Goal: Navigation & Orientation: Find specific page/section

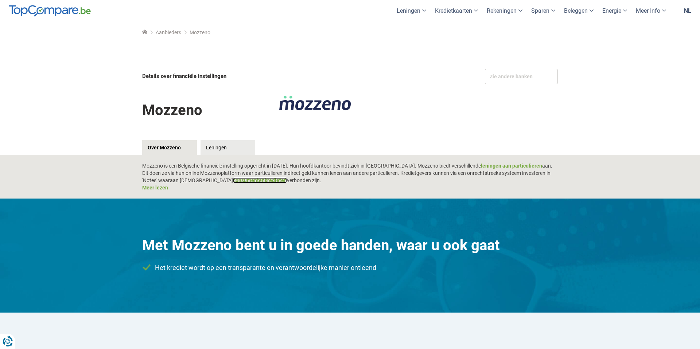
click at [233, 182] on link "consumentenkredieten" at bounding box center [260, 181] width 54 height 6
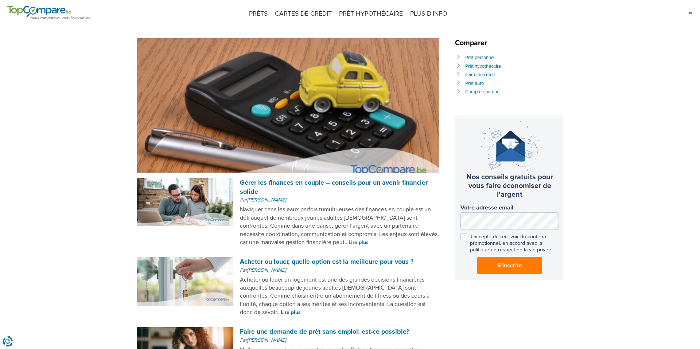
click at [558, 76] on li "Carte de crédit" at bounding box center [509, 75] width 109 height 8
